Goal: Check status: Check status

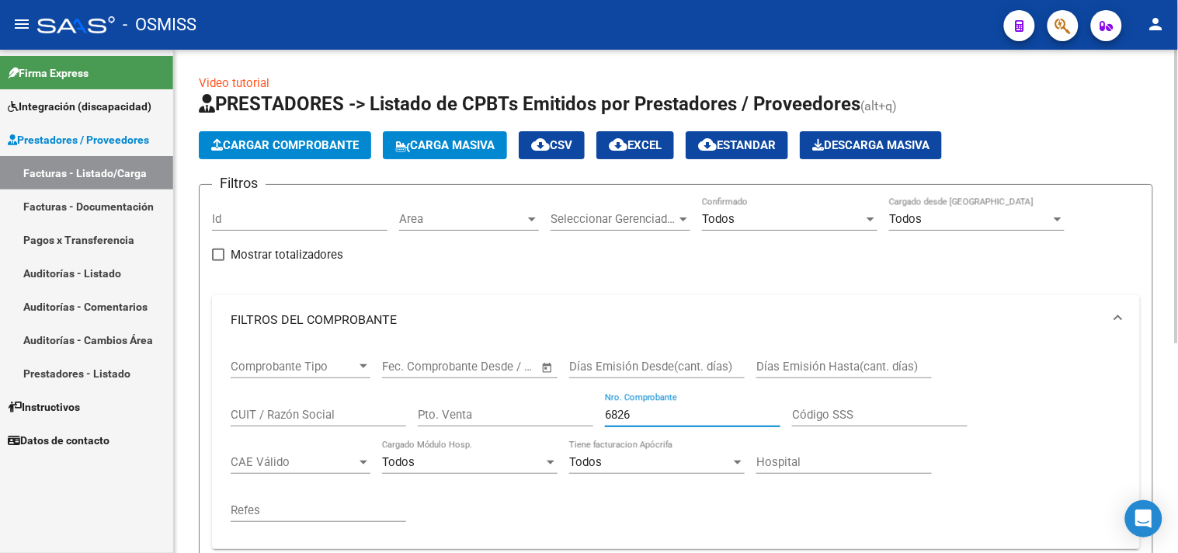
drag, startPoint x: 656, startPoint y: 416, endPoint x: 568, endPoint y: 398, distance: 89.7
click at [568, 398] on div "Comprobante Tipo Comprobante Tipo Start date – End date Fec. Comprobante Desde …" at bounding box center [676, 441] width 891 height 192
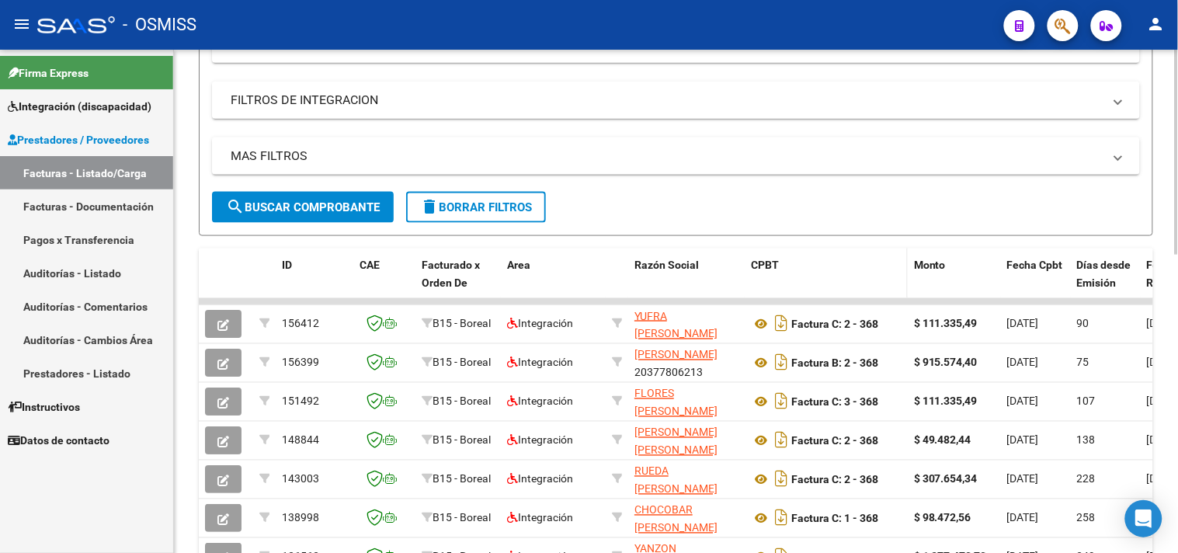
scroll to position [517, 0]
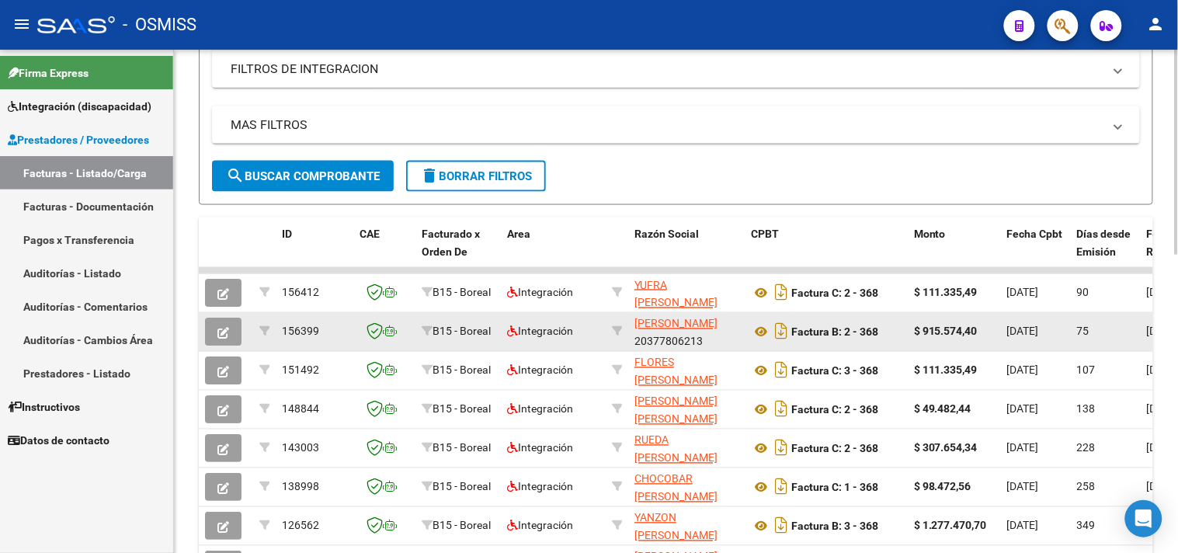
type input "368"
click at [233, 326] on button "button" at bounding box center [223, 332] width 37 height 28
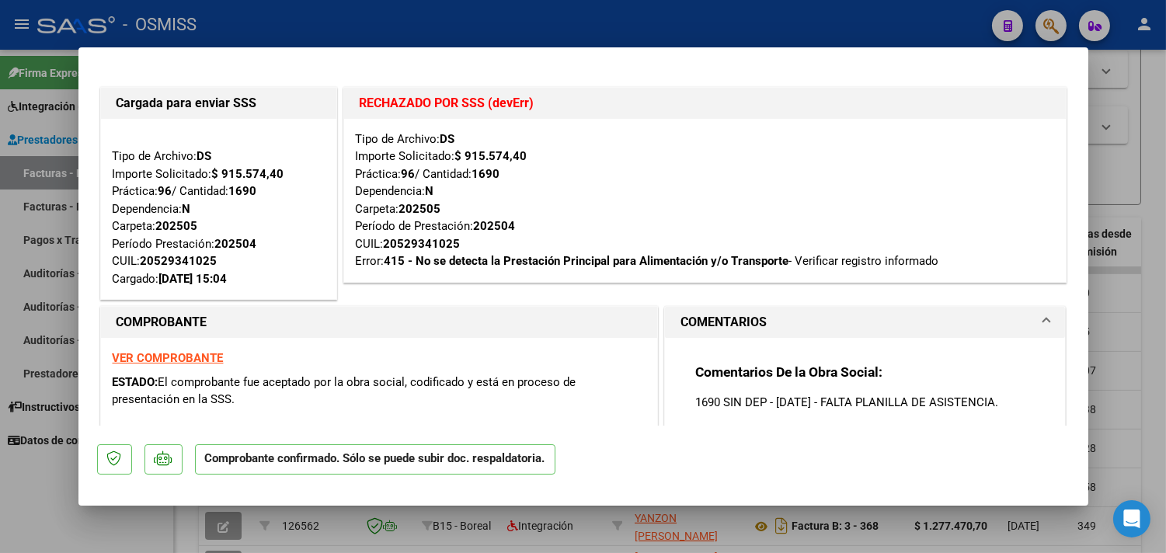
click at [200, 358] on strong "VER COMPROBANTE" at bounding box center [168, 358] width 111 height 14
type input "$ 0,00"
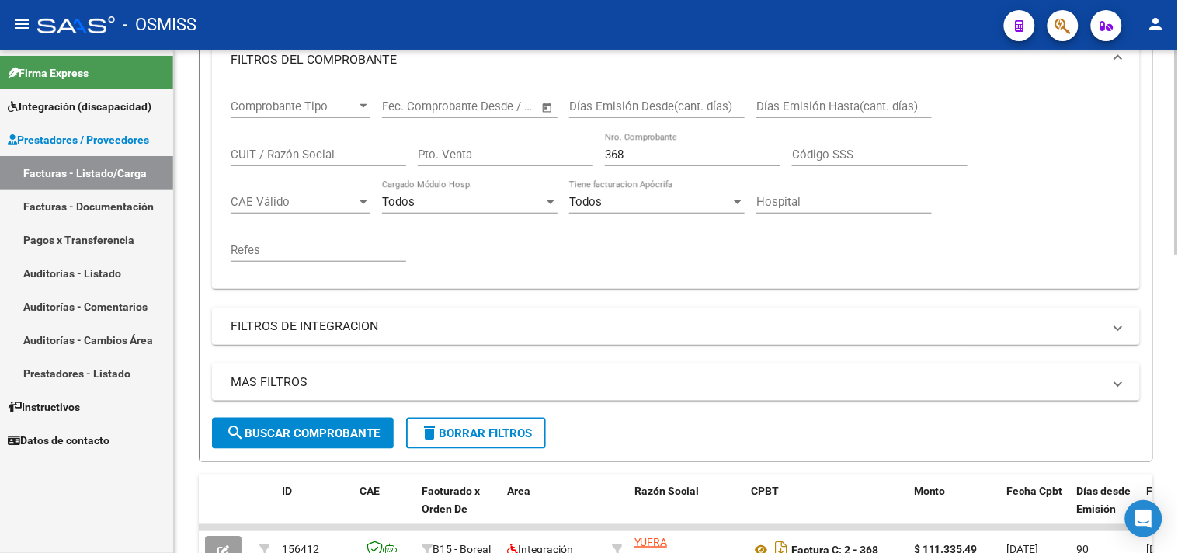
scroll to position [259, 0]
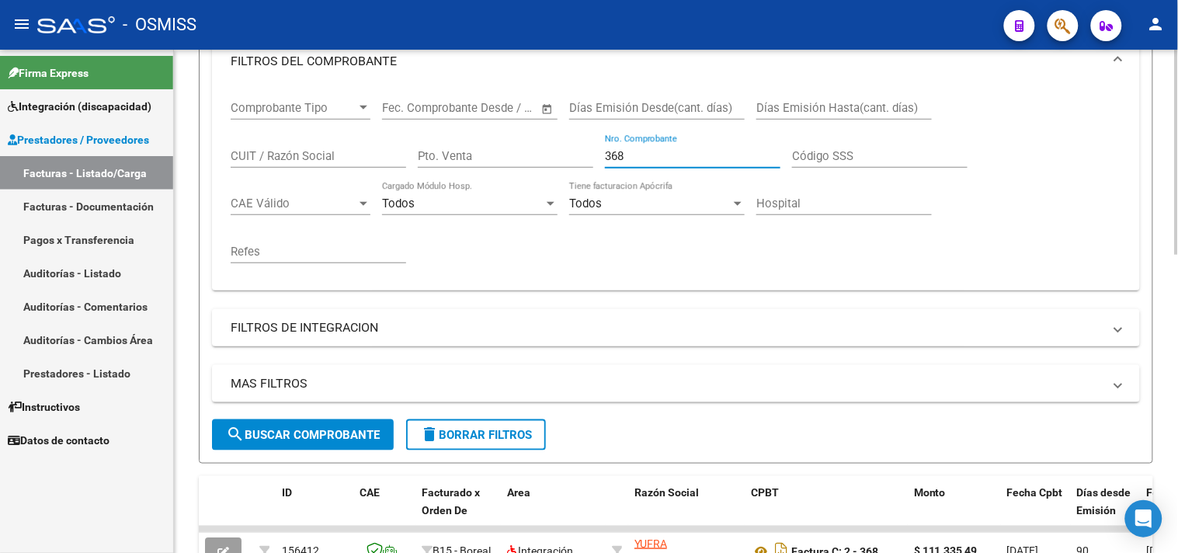
drag, startPoint x: 642, startPoint y: 156, endPoint x: 534, endPoint y: 157, distance: 107.2
click at [534, 157] on div "Comprobante Tipo Comprobante Tipo Start date – End date Fec. Comprobante Desde …" at bounding box center [676, 182] width 891 height 192
type input "367"
